Goal: Navigation & Orientation: Find specific page/section

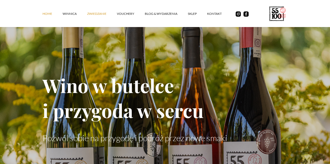
click at [87, 16] on link "ZWIEDZANIE" at bounding box center [102, 14] width 30 height 16
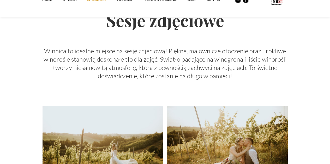
scroll to position [1042, 0]
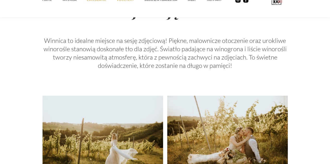
click at [116, 4] on link "vouchery" at bounding box center [130, 0] width 28 height 16
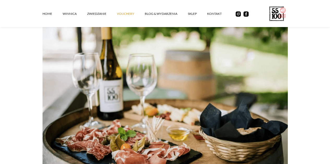
scroll to position [208, 0]
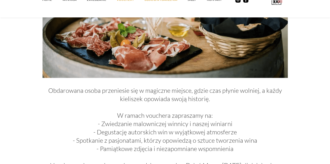
click at [144, 7] on link "Blog & Wydarzenia" at bounding box center [165, 0] width 43 height 16
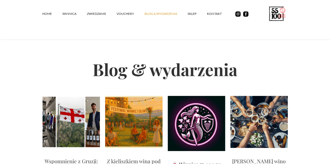
click at [166, 16] on link "Blog & Wydarzenia" at bounding box center [165, 14] width 43 height 16
click at [188, 19] on link "SKLEP" at bounding box center [197, 14] width 19 height 16
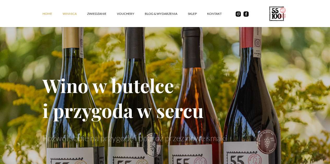
click at [63, 20] on link "winnica" at bounding box center [75, 14] width 24 height 16
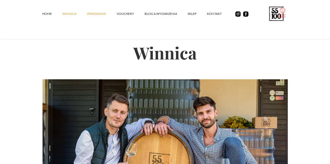
click at [87, 16] on link "ZWIEDZANIE" at bounding box center [102, 14] width 30 height 16
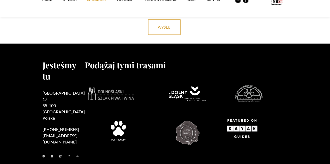
scroll to position [1705, 0]
